Goal: Task Accomplishment & Management: Manage account settings

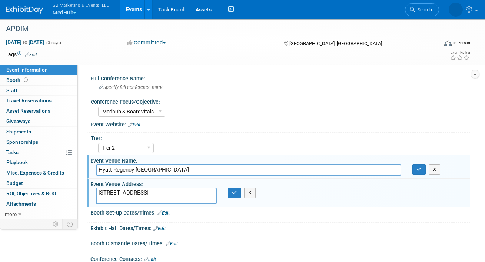
select select "Medhub & BoardVitals"
select select "Tier 2"
click at [69, 11] on button "G2 Marketing & Events, LLC MedHub" at bounding box center [85, 9] width 67 height 19
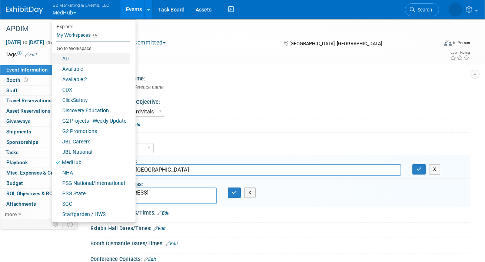
click at [67, 57] on link "ATI" at bounding box center [91, 58] width 78 height 10
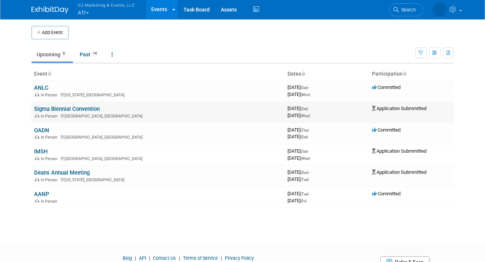
click at [46, 110] on link "Sigma Biennial Convention" at bounding box center [67, 109] width 66 height 7
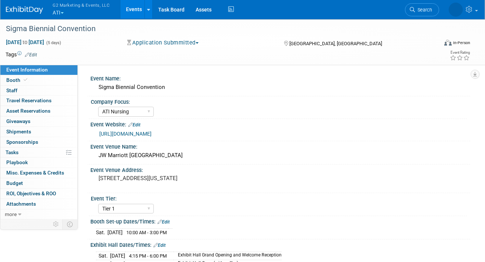
select select "ATI Nursing"
select select "Tier 1"
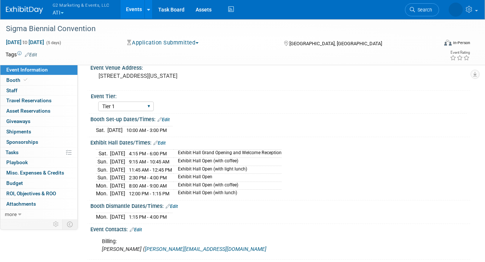
scroll to position [103, 0]
click at [13, 201] on span "Attachments 0" at bounding box center [21, 204] width 30 height 6
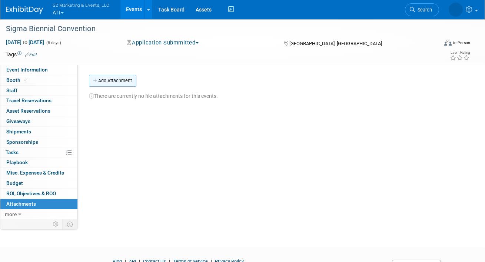
click at [104, 81] on button "Add Attachment" at bounding box center [112, 81] width 47 height 12
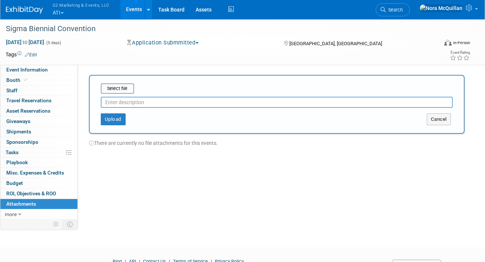
click at [133, 107] on input "text" at bounding box center [277, 102] width 352 height 11
type input "Exhibitor Kit"
click at [117, 87] on input "file" at bounding box center [89, 88] width 88 height 9
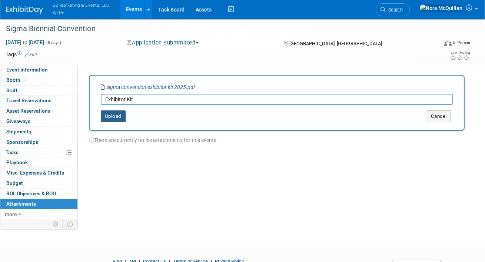
click at [111, 119] on button "Upload" at bounding box center [113, 116] width 25 height 12
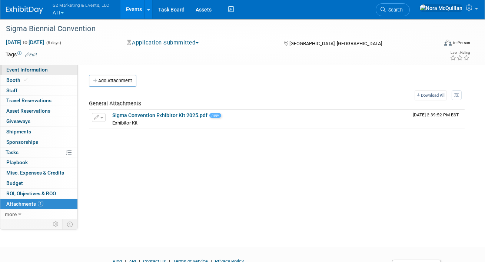
click at [44, 66] on link "Event Information" at bounding box center [38, 70] width 77 height 10
select select "ATI Nursing"
select select "Tier 1"
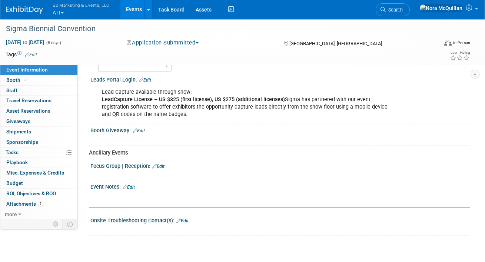
scroll to position [387, 0]
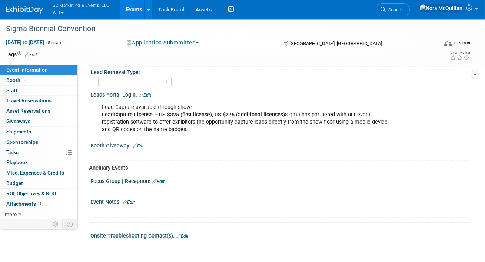
click at [150, 93] on link "Edit" at bounding box center [145, 95] width 12 height 5
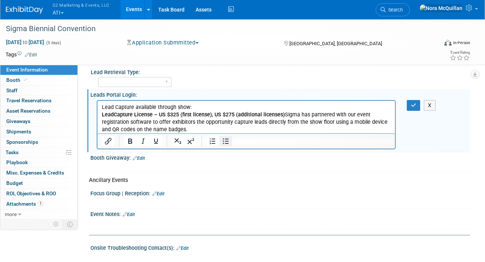
scroll to position [0, 0]
click at [218, 130] on p "Lead Capture available through show: LeadCapture License – US $325 (first licen…" at bounding box center [246, 118] width 289 height 30
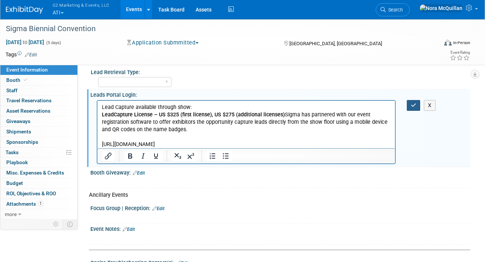
click at [412, 103] on icon "button" at bounding box center [414, 105] width 6 height 5
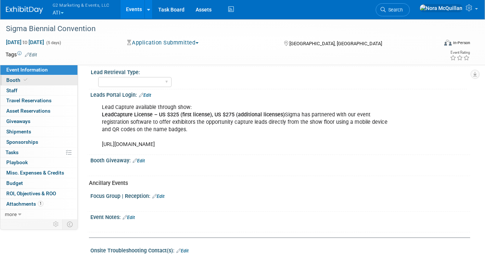
click at [30, 80] on link "Booth" at bounding box center [38, 80] width 77 height 10
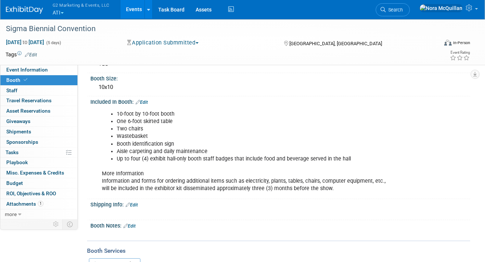
scroll to position [91, 0]
click at [145, 101] on link "Edit" at bounding box center [142, 102] width 12 height 5
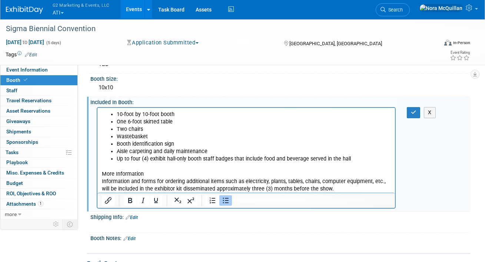
scroll to position [0, 0]
click at [412, 111] on icon "button" at bounding box center [414, 112] width 6 height 5
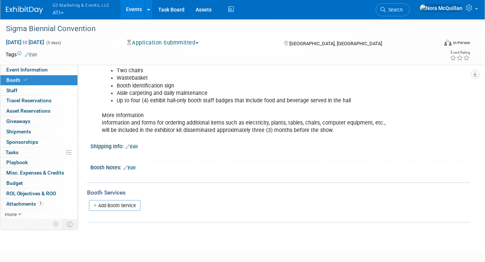
scroll to position [153, 0]
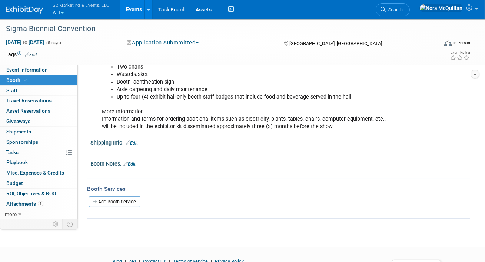
click at [132, 162] on link "Edit" at bounding box center [129, 164] width 12 height 5
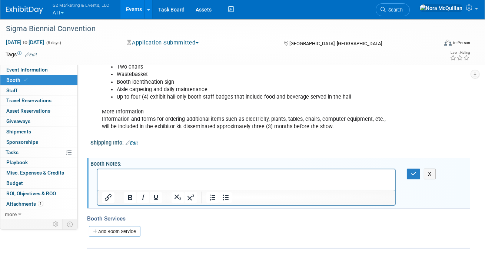
scroll to position [0, 0]
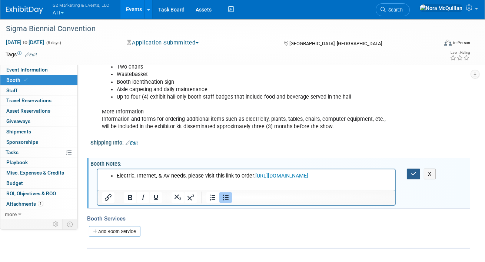
click at [415, 169] on button "button" at bounding box center [414, 174] width 14 height 11
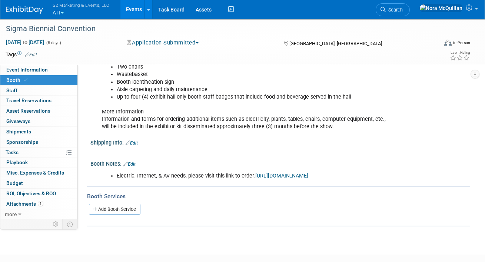
click at [131, 162] on link "Edit" at bounding box center [129, 164] width 12 height 5
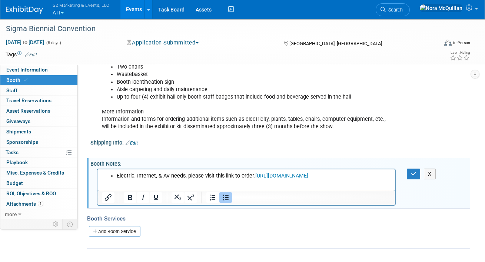
click at [389, 176] on li "Electric, Internet, & AV needs, please visit this link to order: https://markey…" at bounding box center [253, 175] width 274 height 7
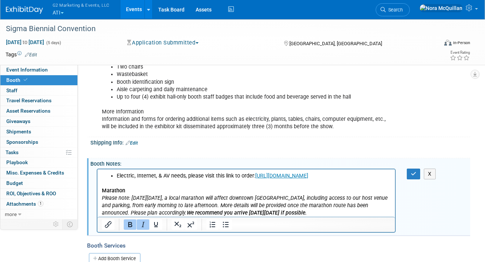
click at [332, 213] on p "Please note: On Saturday, 8 November, a local marathon will affect downtown Ind…" at bounding box center [246, 206] width 289 height 22
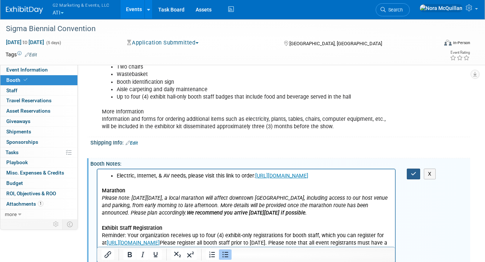
click at [417, 169] on button "button" at bounding box center [414, 174] width 14 height 11
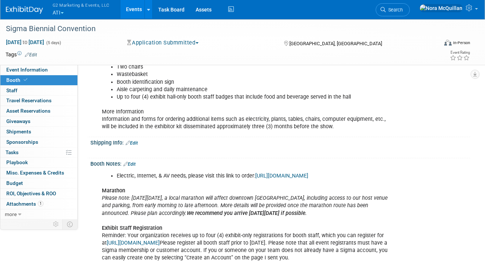
click at [64, 10] on button "G2 Marketing & Events, LLC ATI" at bounding box center [85, 9] width 67 height 19
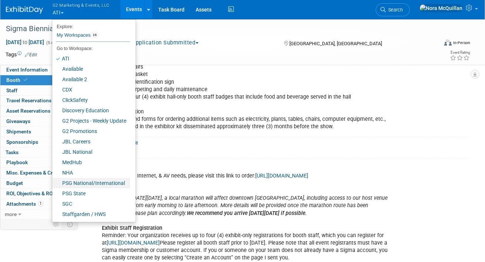
click at [84, 185] on link "PSG National/International" at bounding box center [91, 183] width 78 height 10
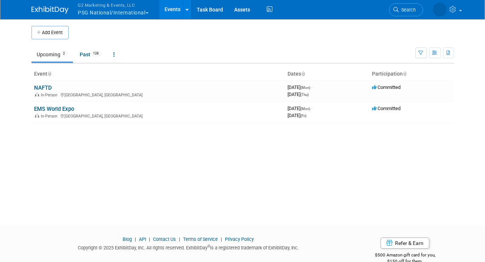
click at [102, 11] on button "G2 Marketing & Events, LLC PSG National/International" at bounding box center [117, 9] width 80 height 19
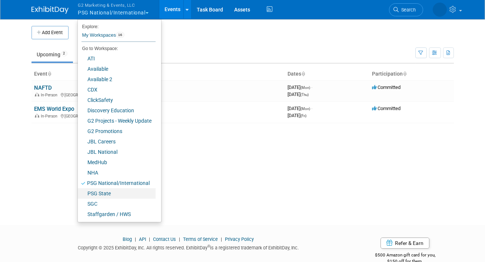
click at [92, 194] on link "PSG State" at bounding box center [117, 193] width 78 height 10
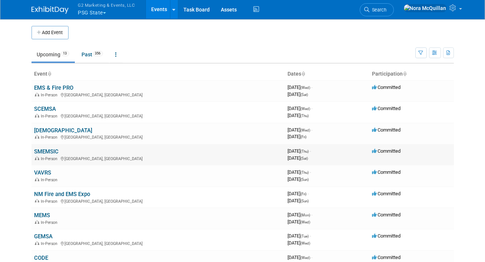
click at [49, 149] on link "SMEMSIC" at bounding box center [46, 151] width 24 height 7
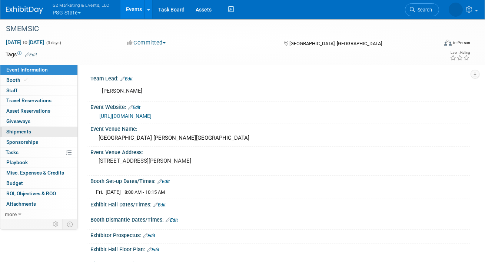
click at [27, 133] on span "Shipments 0" at bounding box center [18, 132] width 25 height 6
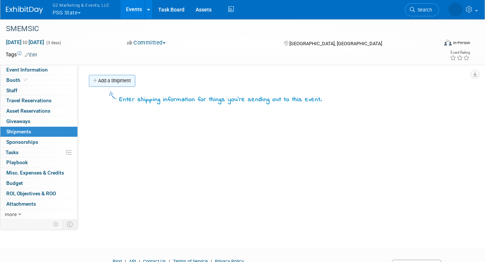
click at [108, 80] on link "Add a Shipment" at bounding box center [112, 81] width 46 height 12
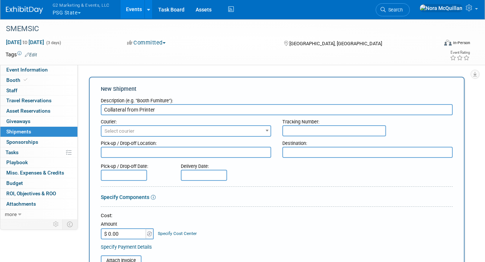
type input "Collateral from Printer"
click at [138, 127] on span "Select courier" at bounding box center [186, 131] width 169 height 10
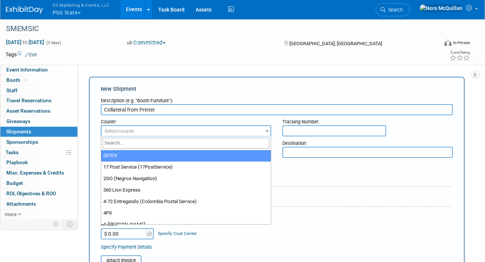
click at [139, 144] on input "search" at bounding box center [186, 143] width 167 height 11
type input "j"
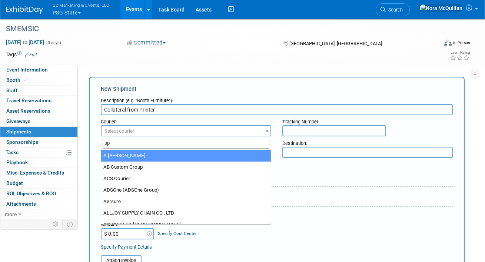
type input "ups"
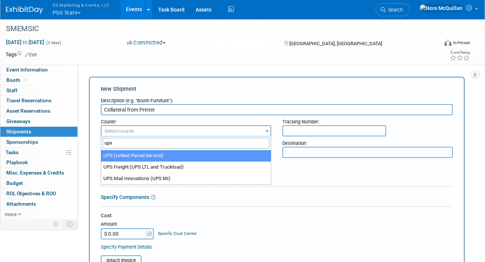
select select "508"
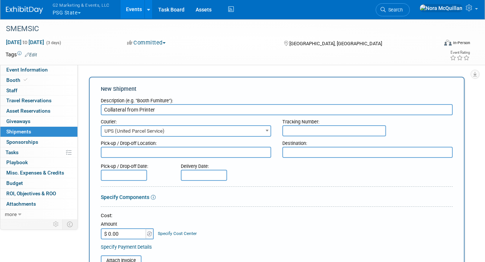
click at [321, 130] on input "text" at bounding box center [334, 130] width 104 height 11
paste input "1ZGA41010320934941"
type input "1ZGA41010320934941"
click at [300, 147] on textarea at bounding box center [367, 152] width 170 height 11
paste textarea "C/O JENNIFER MAY&JBL PUB. SAFETY GROUP 301 Fulton St W # 210 Eberhard Ctr Offic…"
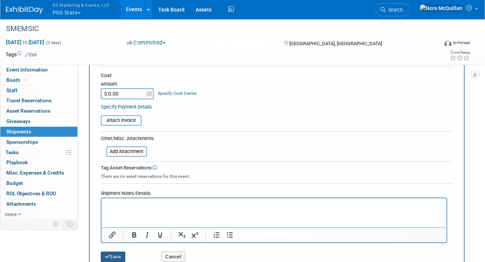
type textarea "C/O JENNIFER MAY&JBL PUB. SAFETY GROUP 301 Fulton St W # 210 Eberhard Ctr Offic…"
click at [116, 252] on button "Save" at bounding box center [113, 257] width 24 height 10
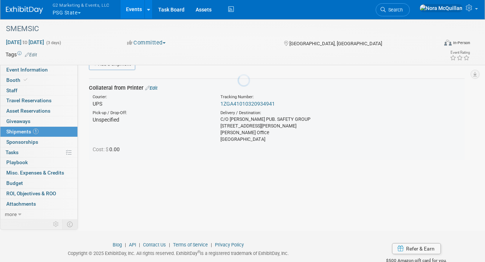
scroll to position [16, 0]
